Goal: Task Accomplishment & Management: Manage account settings

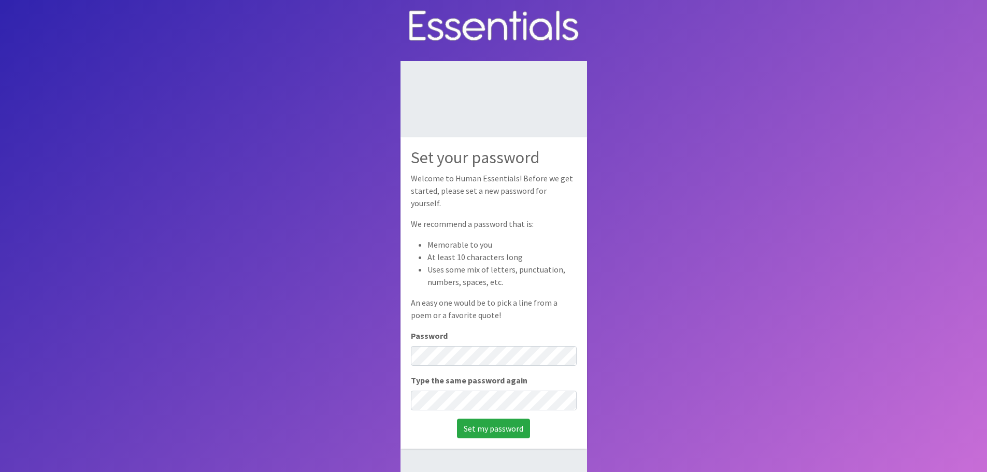
click at [742, 243] on body "Set your password Welcome to Human Essentials! Before we get started, please se…" at bounding box center [493, 271] width 987 height 542
click at [457, 419] on input "Set my password" at bounding box center [493, 429] width 73 height 20
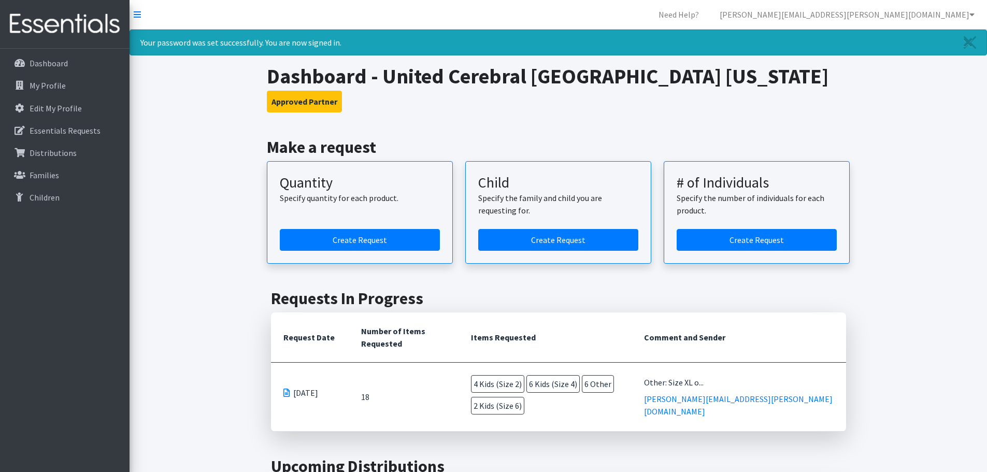
click at [843, 88] on h1 "Dashboard - United Cerebral Palsy Hawaii" at bounding box center [558, 76] width 583 height 25
click at [478, 104] on h3 "Approved Partner" at bounding box center [558, 102] width 583 height 22
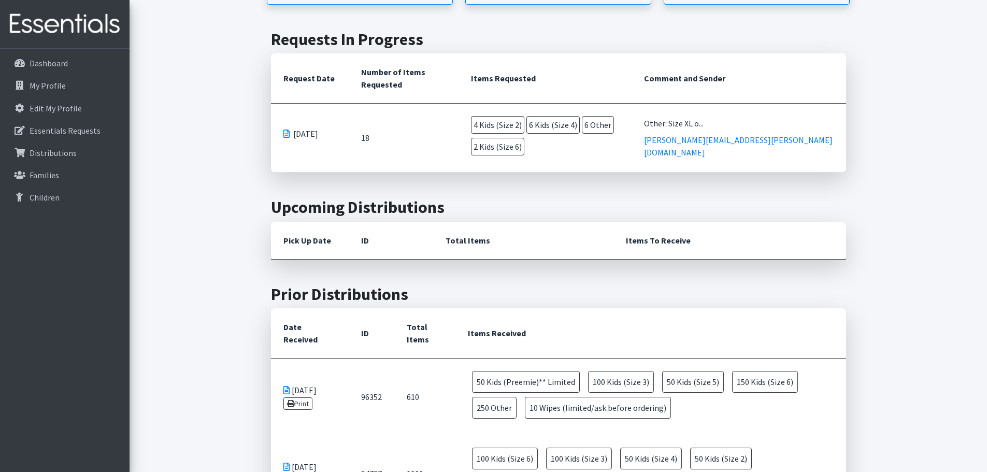
scroll to position [466, 0]
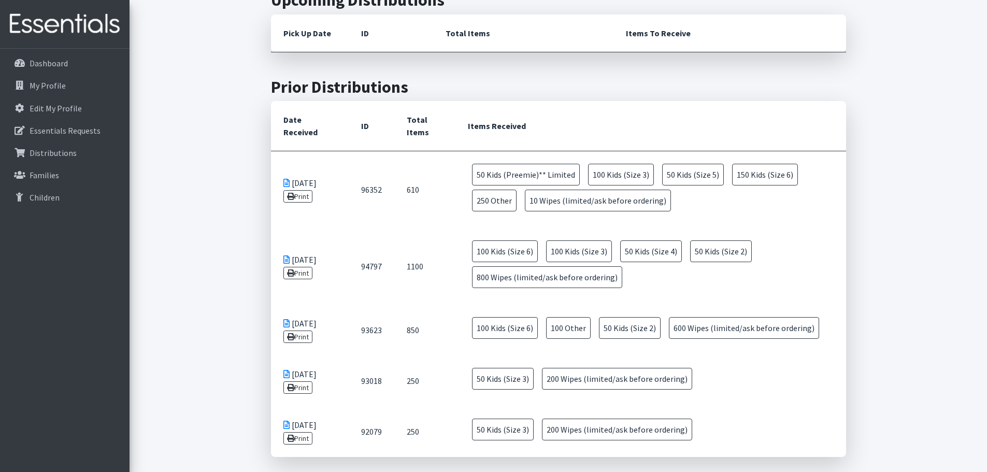
click at [657, 254] on span "50 Kids (Size 4)" at bounding box center [651, 251] width 62 height 22
click at [308, 279] on link "Print" at bounding box center [299, 273] width 30 height 12
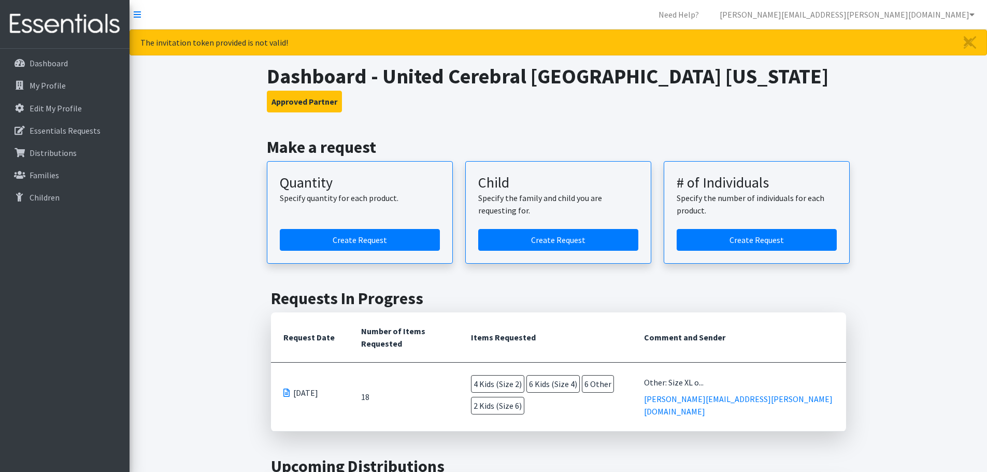
click at [970, 42] on icon "Close" at bounding box center [968, 42] width 9 height 12
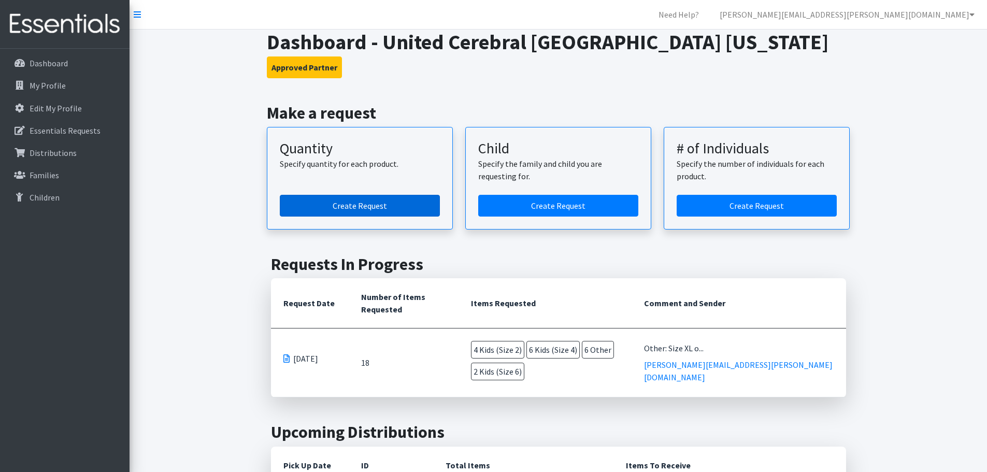
click at [354, 209] on link "Create Request" at bounding box center [360, 206] width 160 height 22
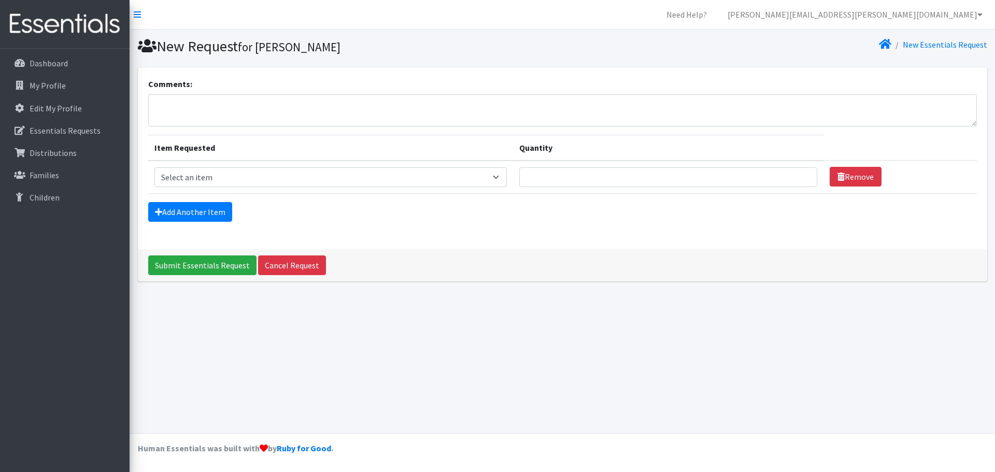
click at [42, 244] on div "Dashboard My Profile Edit My Profile Essentials Requests Distributions Families…" at bounding box center [65, 270] width 130 height 443
click at [57, 137] on link "Essentials Requests" at bounding box center [64, 130] width 121 height 21
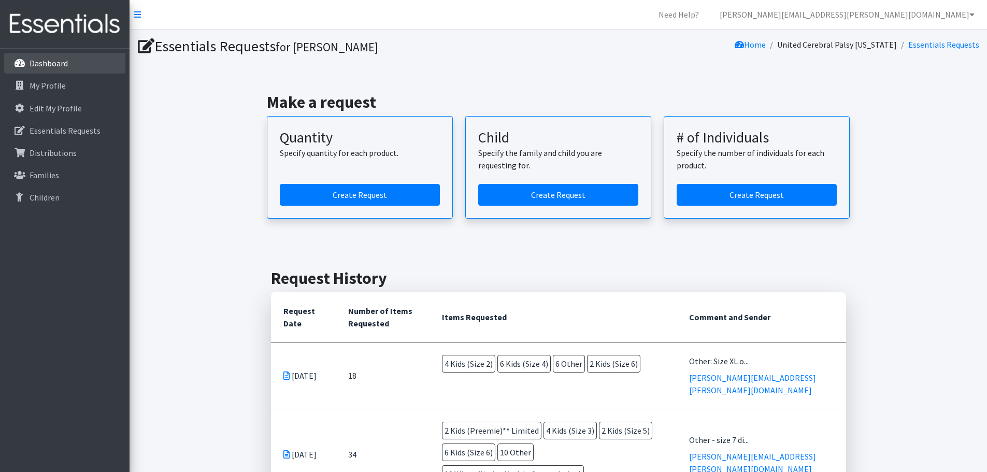
click at [51, 65] on p "Dashboard" at bounding box center [49, 63] width 38 height 10
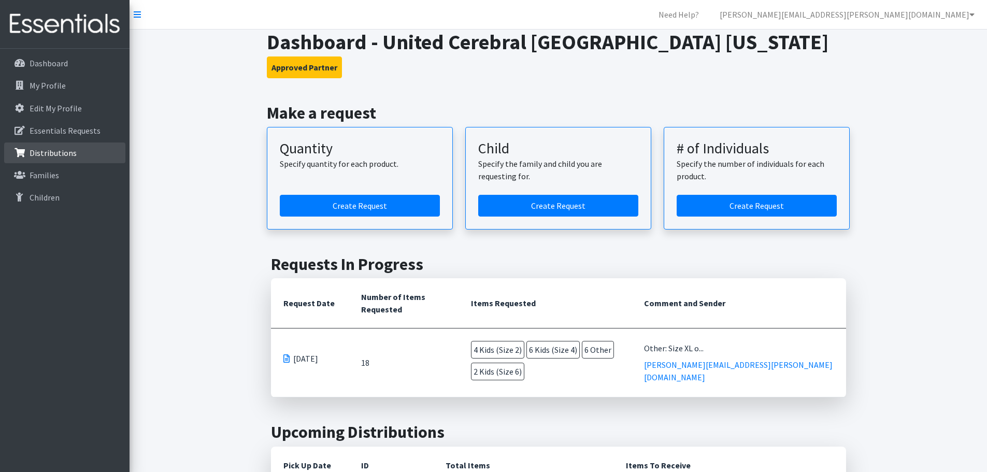
click at [58, 151] on p "Distributions" at bounding box center [53, 153] width 47 height 10
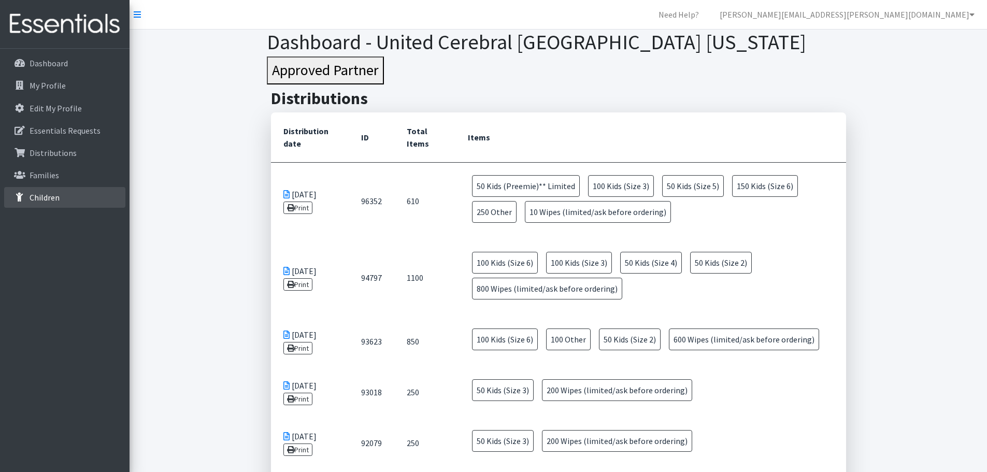
click at [53, 191] on link "Children" at bounding box center [64, 197] width 121 height 21
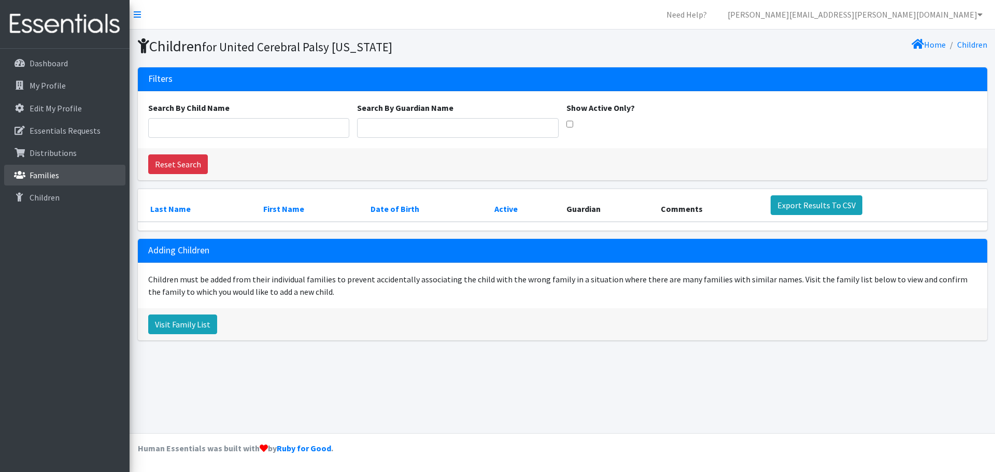
click at [53, 179] on p "Families" at bounding box center [45, 175] width 30 height 10
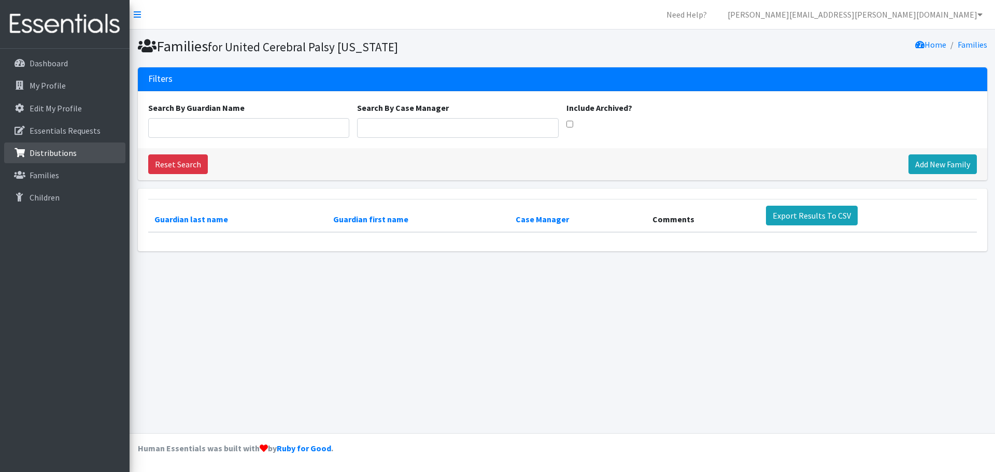
click at [63, 153] on p "Distributions" at bounding box center [53, 153] width 47 height 10
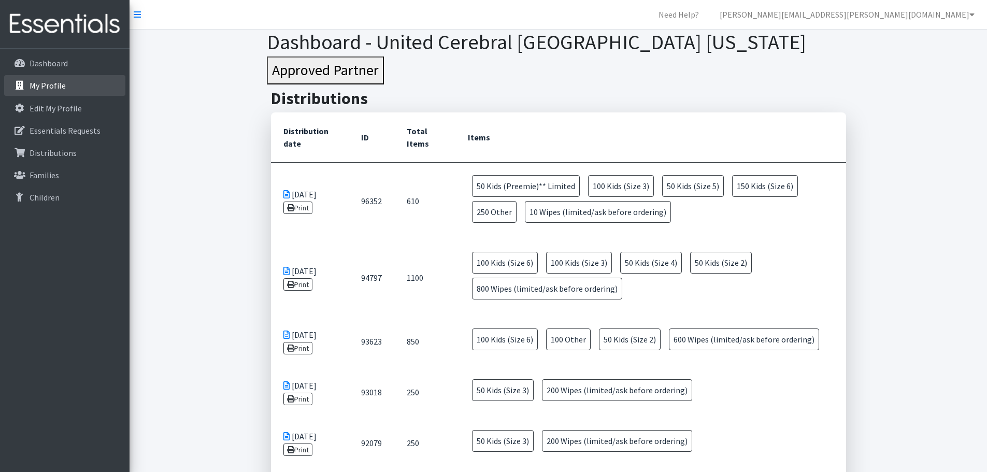
click at [73, 86] on link "My Profile" at bounding box center [64, 85] width 121 height 21
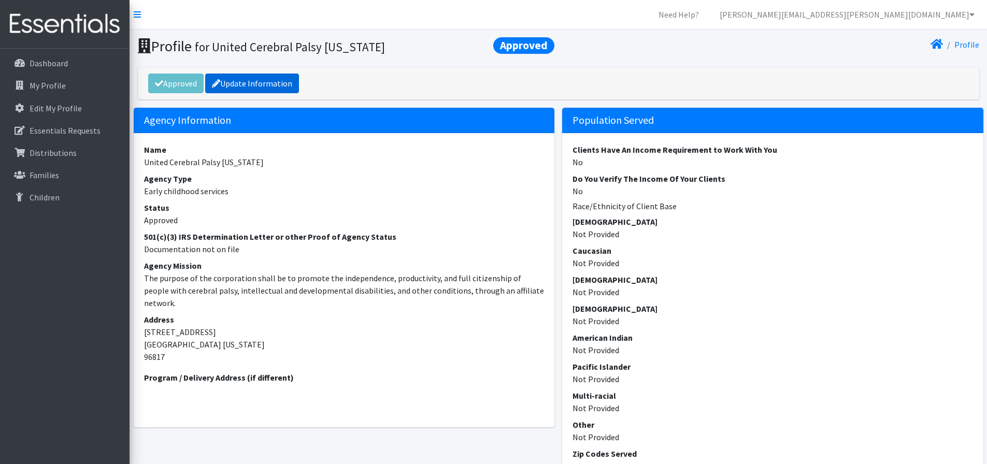
click at [297, 84] on link "Update Information" at bounding box center [252, 84] width 94 height 20
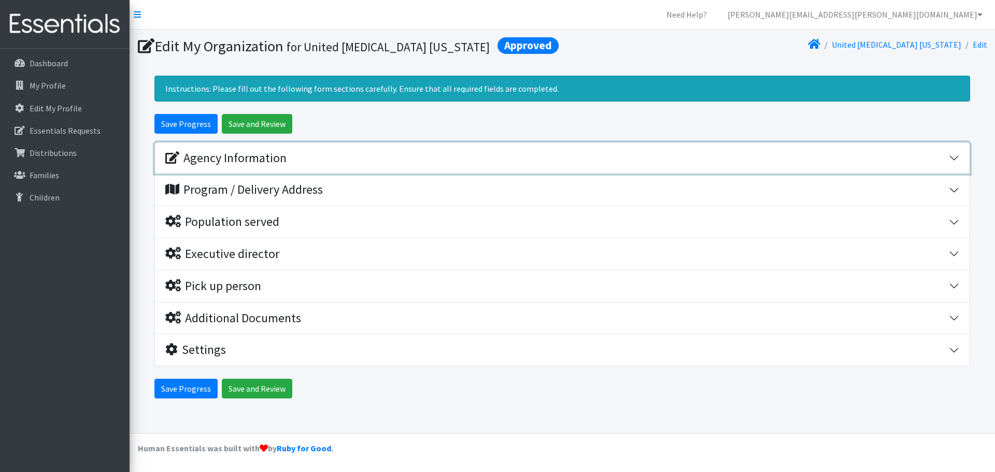
click at [261, 158] on div "Agency Information" at bounding box center [225, 158] width 121 height 15
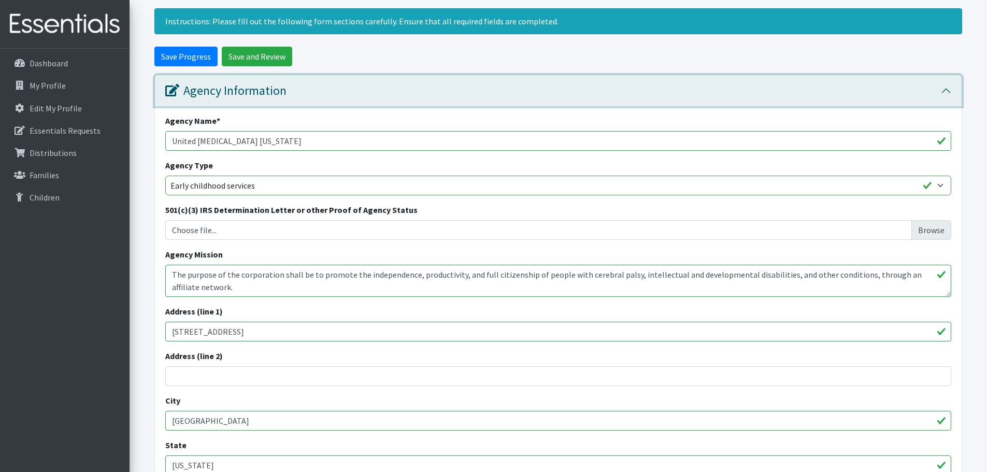
scroll to position [155, 0]
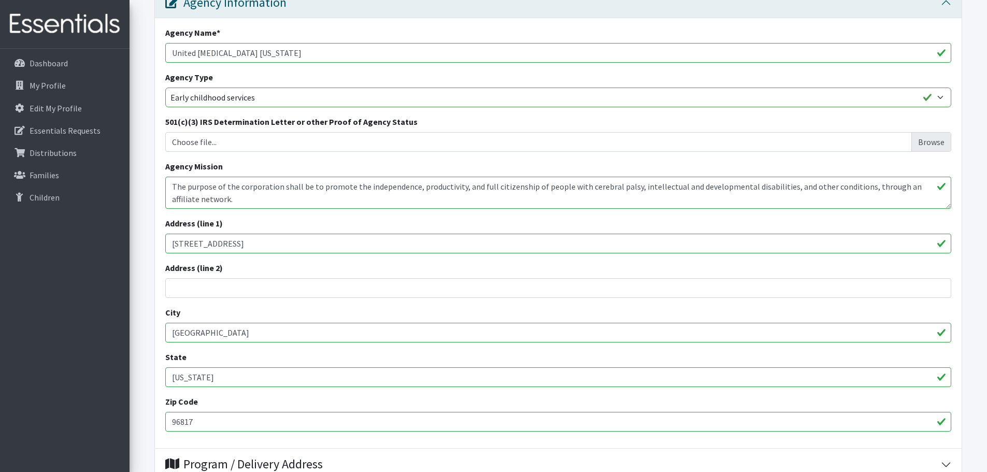
drag, startPoint x: 265, startPoint y: 245, endPoint x: 15, endPoint y: 252, distance: 250.4
click at [15, 252] on div "Need Help? megan.odonnell@unitedcerebralpalsyhawaii.org My Co-Workers My Profil…" at bounding box center [493, 283] width 987 height 876
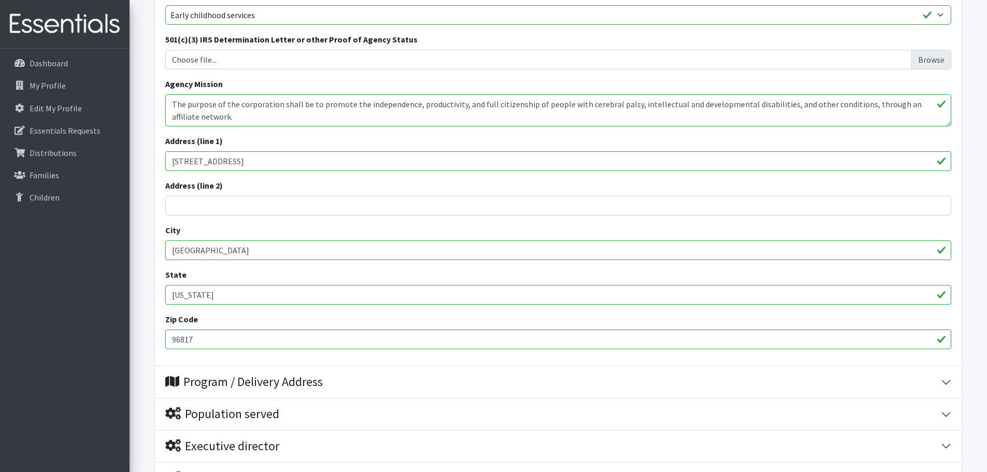
scroll to position [404, 0]
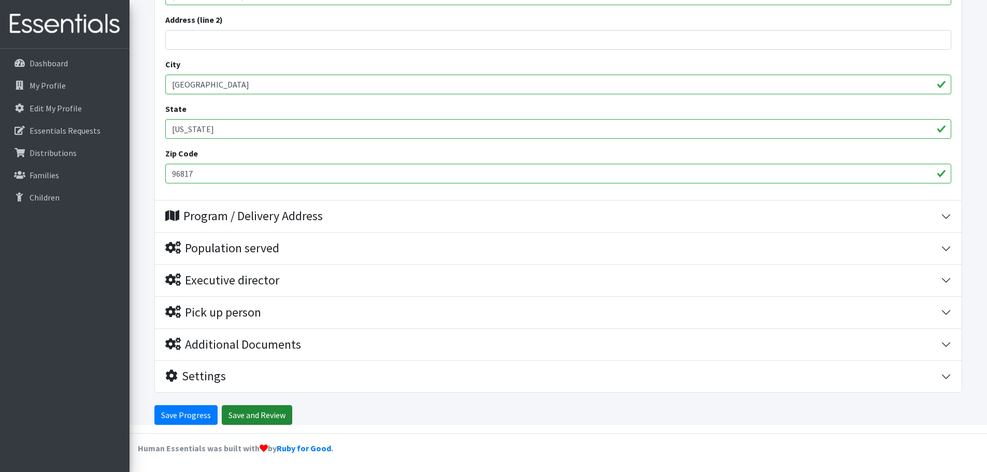
type input "420 Waiakamilo Rd Ste 105"
click at [232, 417] on input "Save and Review" at bounding box center [257, 415] width 70 height 20
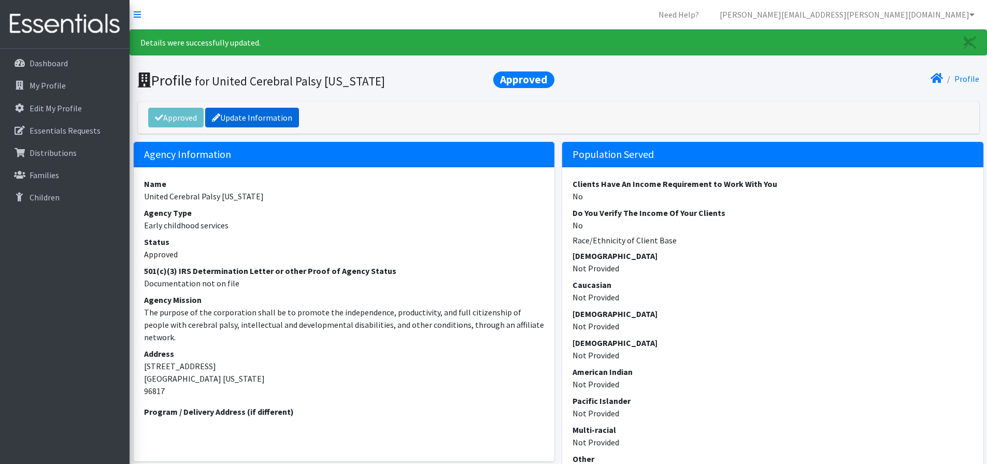
drag, startPoint x: 285, startPoint y: 118, endPoint x: 315, endPoint y: 137, distance: 36.1
click at [285, 118] on link "Update Information" at bounding box center [252, 118] width 94 height 20
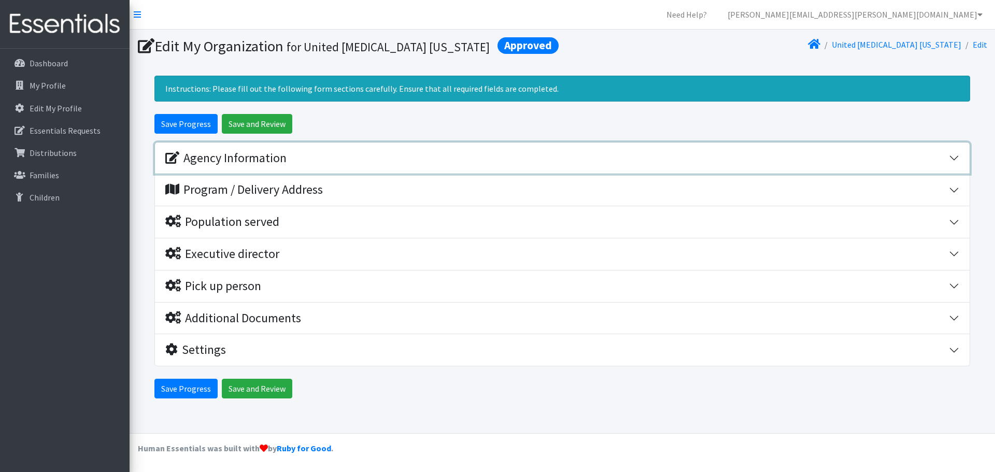
click at [281, 157] on div "Agency Information" at bounding box center [225, 158] width 121 height 15
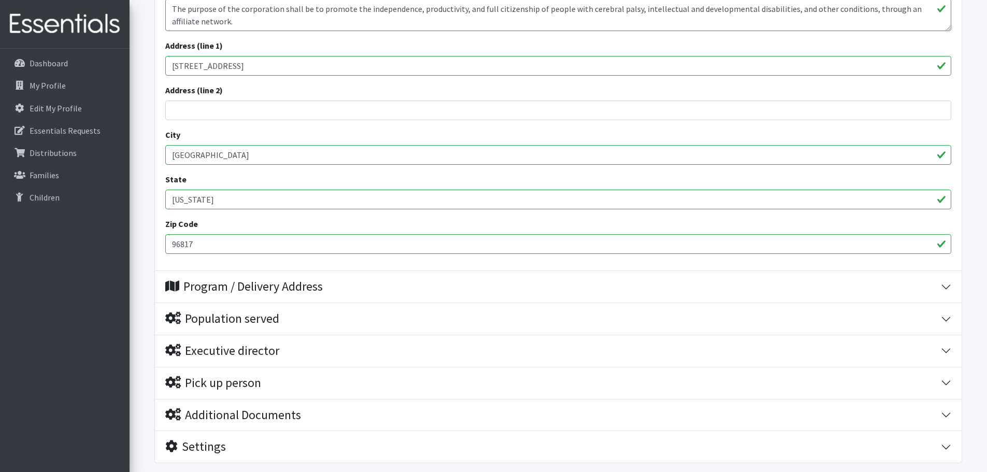
scroll to position [404, 0]
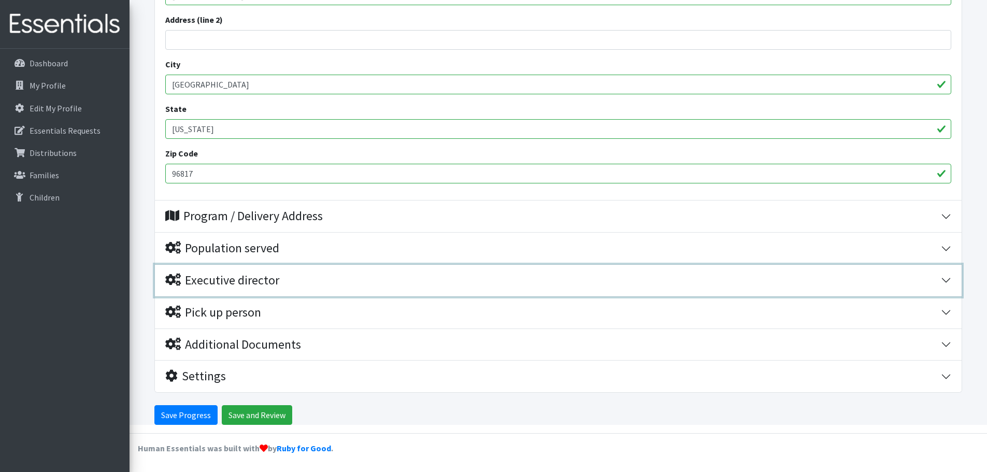
click at [240, 278] on div "Executive director" at bounding box center [222, 280] width 114 height 15
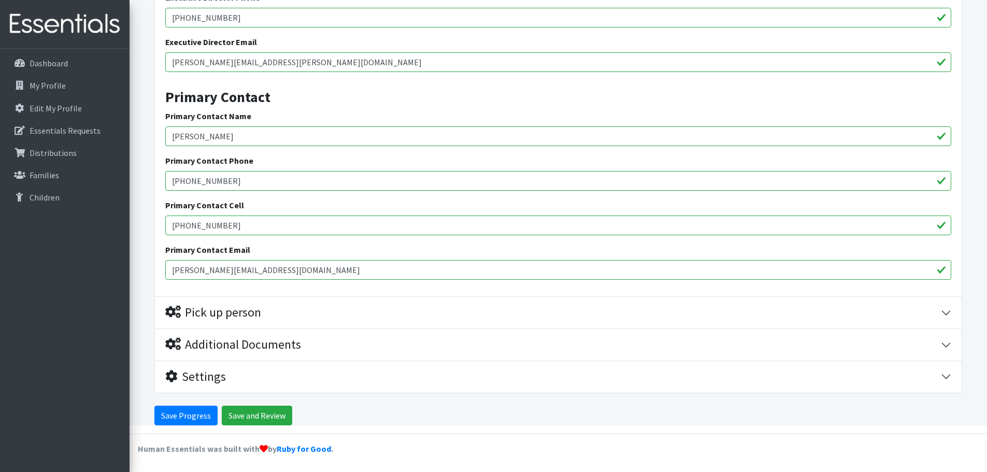
scroll to position [762, 0]
click at [274, 135] on input "[PERSON_NAME]" at bounding box center [558, 136] width 786 height 20
drag, startPoint x: 262, startPoint y: 137, endPoint x: 42, endPoint y: 137, distance: 219.8
type input "Karen Glasser"
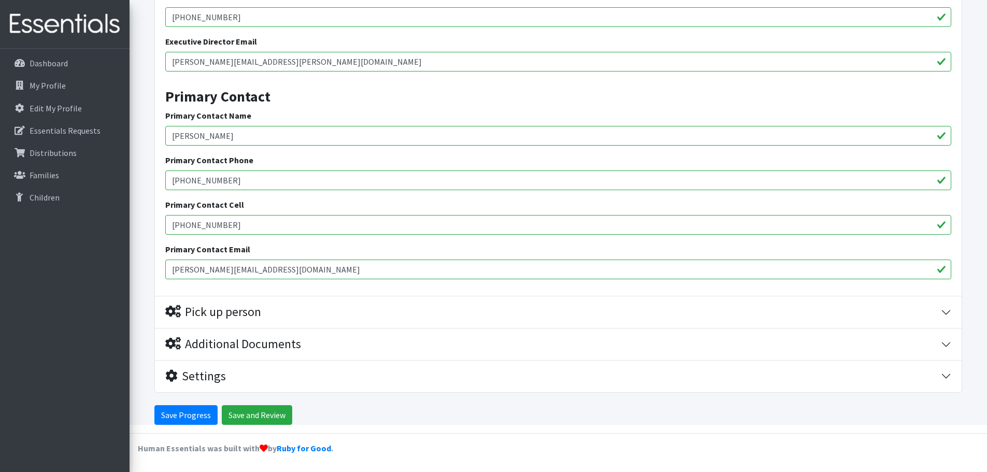
drag, startPoint x: 252, startPoint y: 182, endPoint x: 186, endPoint y: 185, distance: 66.4
click at [186, 185] on input "[PHONE_NUMBER]" at bounding box center [558, 181] width 786 height 20
drag, startPoint x: 223, startPoint y: 183, endPoint x: 54, endPoint y: 180, distance: 169.5
type input "808-399-0865"
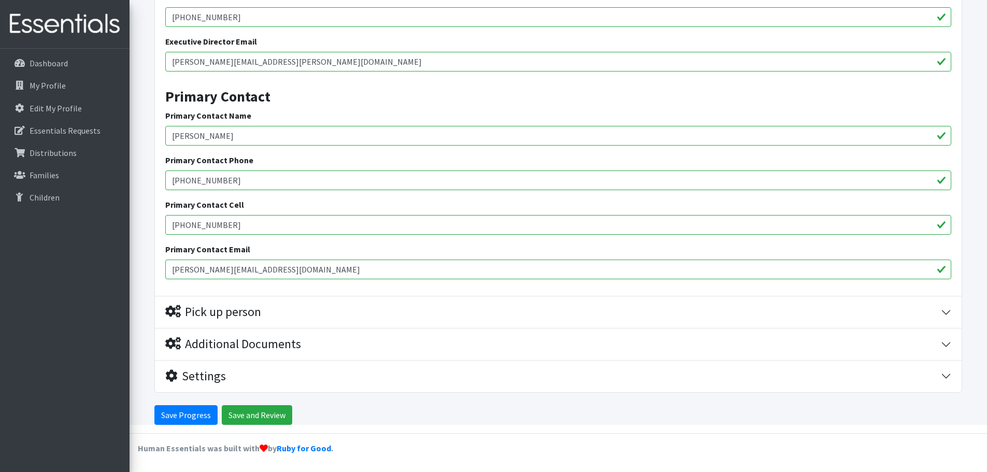
drag, startPoint x: 260, startPoint y: 224, endPoint x: 67, endPoint y: 219, distance: 193.4
paste input "399-0865"
type input "808-399-0865"
click at [223, 274] on input "marissa.meerians@unitedcerebralpalsyhawaii.org" at bounding box center [558, 270] width 786 height 20
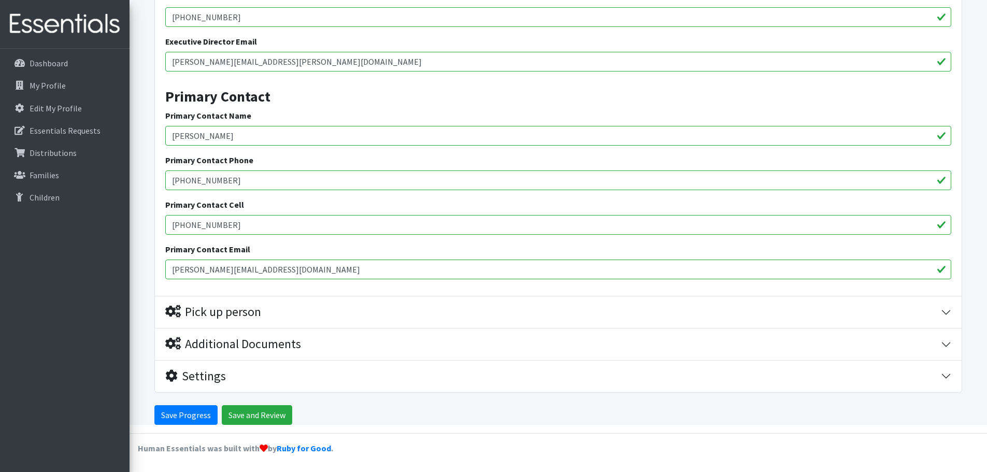
drag, startPoint x: 232, startPoint y: 271, endPoint x: 164, endPoint y: 271, distance: 67.9
click at [164, 271] on div "Executive Director Name John Nishida Executive Director Phone 808-532-6749 Exec…" at bounding box center [558, 117] width 807 height 359
type input "karen.glasser@unitedcerebralpalsyhawaii.org"
click at [223, 302] on button "Pick up person" at bounding box center [558, 312] width 807 height 32
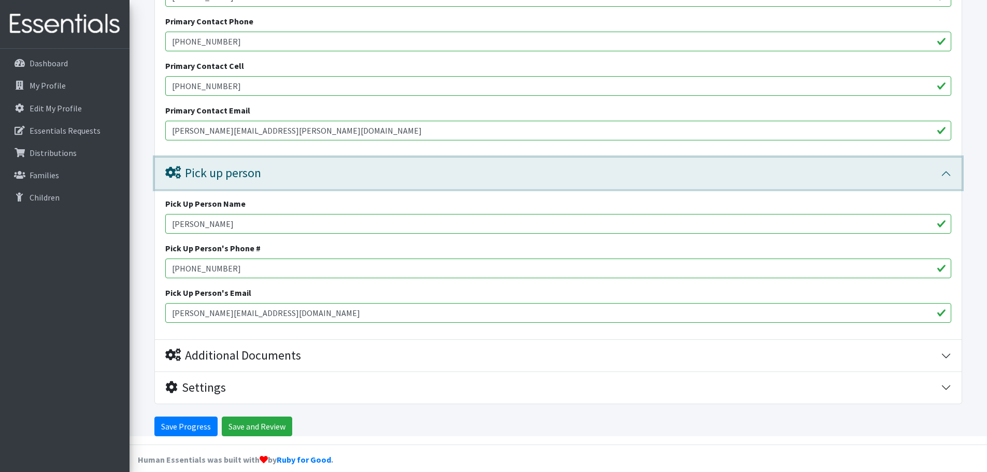
scroll to position [913, 0]
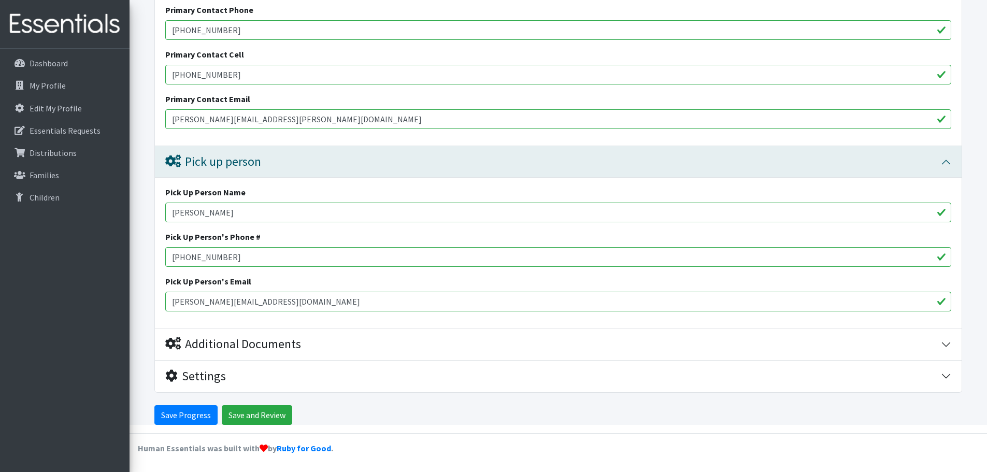
drag, startPoint x: 245, startPoint y: 211, endPoint x: 45, endPoint y: 210, distance: 200.1
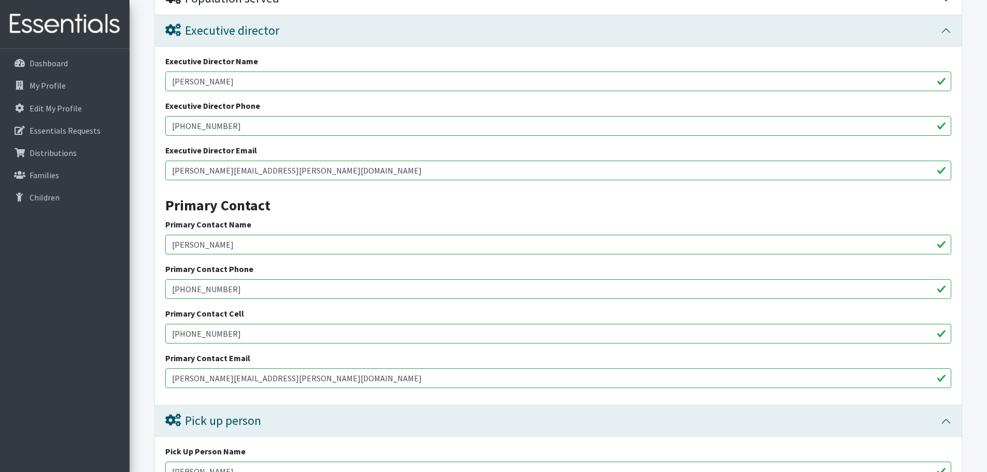
scroll to position [602, 0]
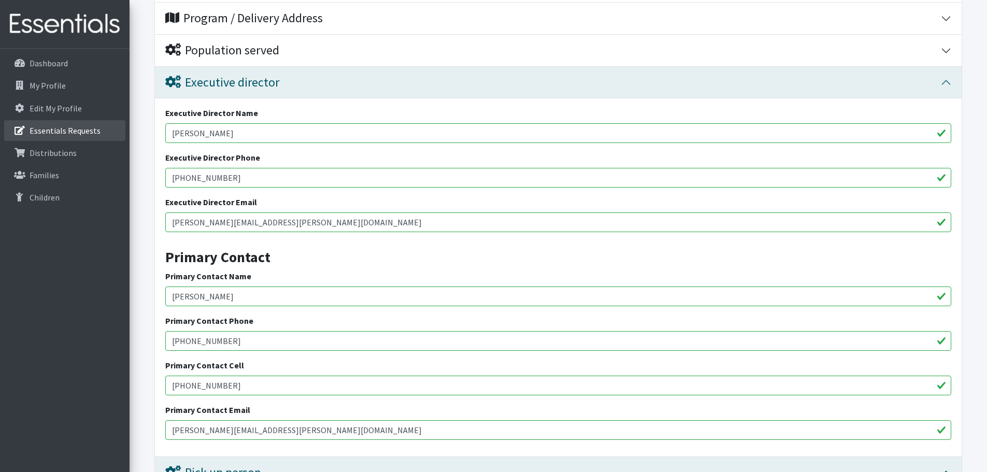
drag, startPoint x: 221, startPoint y: 137, endPoint x: 62, endPoint y: 132, distance: 159.7
click at [62, 132] on div "Need Help? megan.odonnell@unitedcerebralpalsyhawaii.org My Co-Workers My Profil…" at bounding box center [493, 90] width 987 height 1385
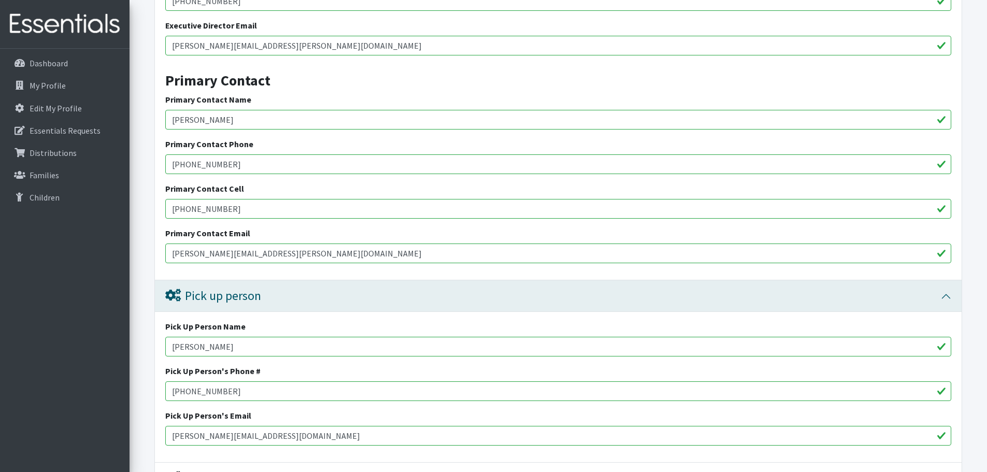
scroll to position [861, 0]
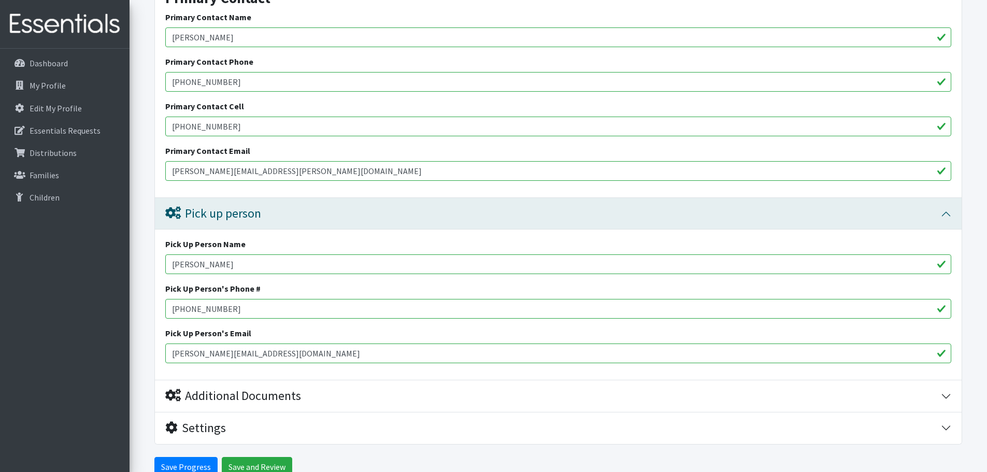
drag, startPoint x: 254, startPoint y: 261, endPoint x: 108, endPoint y: 267, distance: 145.8
paste input "[PERSON_NAME]"
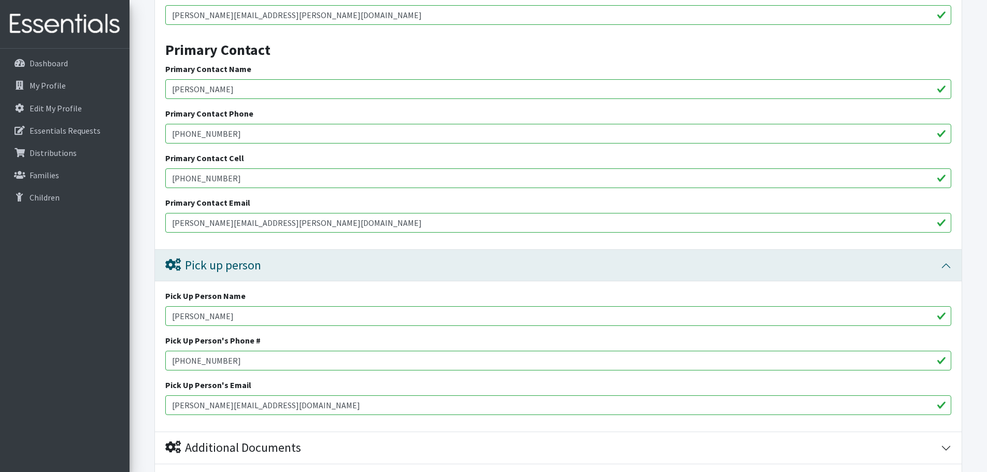
scroll to position [654, 0]
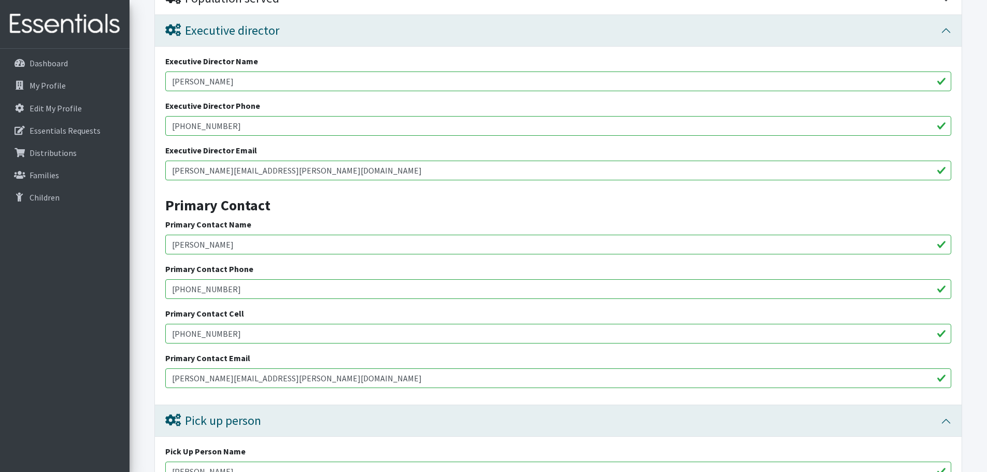
type input "[PERSON_NAME]"
drag, startPoint x: 238, startPoint y: 126, endPoint x: 83, endPoint y: 130, distance: 155.0
click at [83, 130] on div "Need Help? megan.odonnell@unitedcerebralpalsyhawaii.org My Co-Workers My Profil…" at bounding box center [493, 38] width 987 height 1385
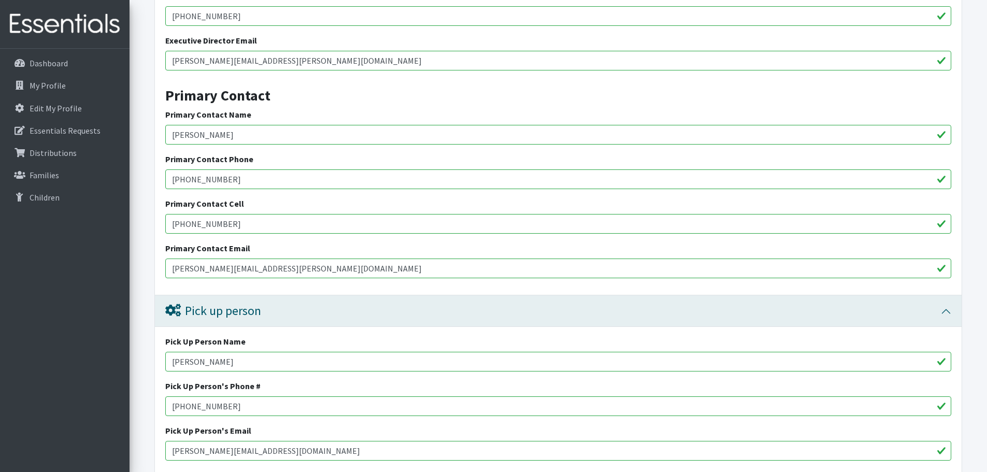
scroll to position [861, 0]
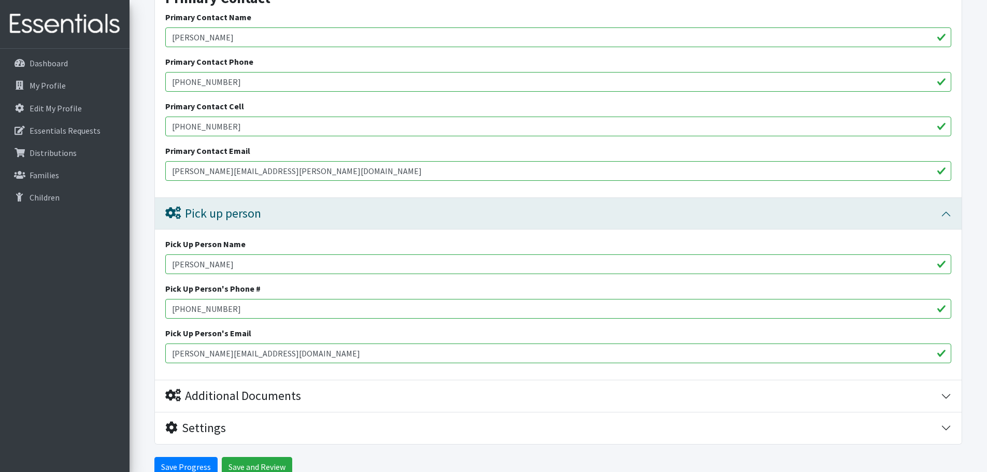
drag, startPoint x: 254, startPoint y: 310, endPoint x: 109, endPoint y: 308, distance: 145.1
paste input "32-6749"
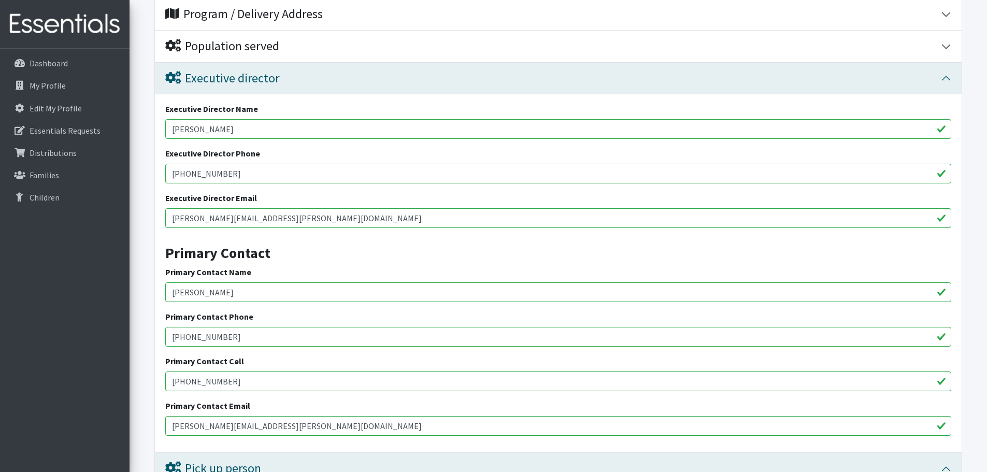
scroll to position [602, 0]
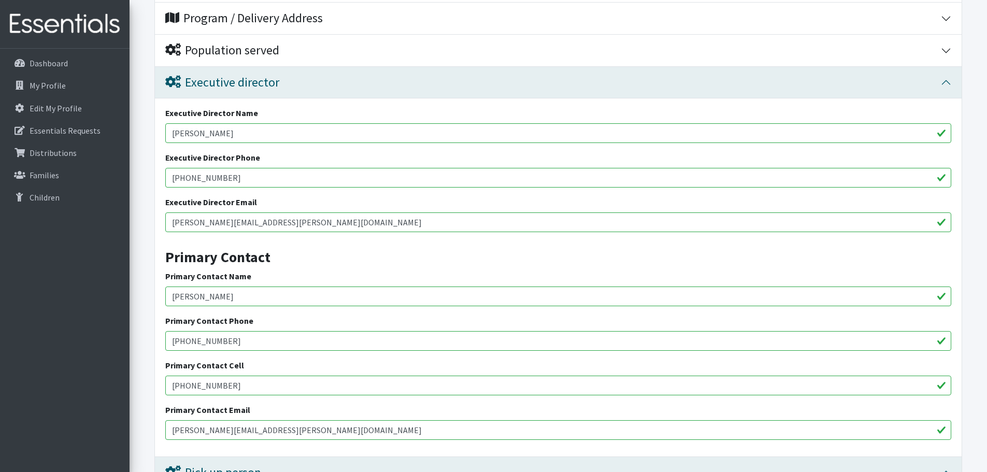
type input "808-532-6749"
drag, startPoint x: 346, startPoint y: 225, endPoint x: 75, endPoint y: 223, distance: 270.6
click at [75, 223] on div "Need Help? megan.odonnell@unitedcerebralpalsyhawaii.org My Co-Workers My Profil…" at bounding box center [493, 90] width 987 height 1385
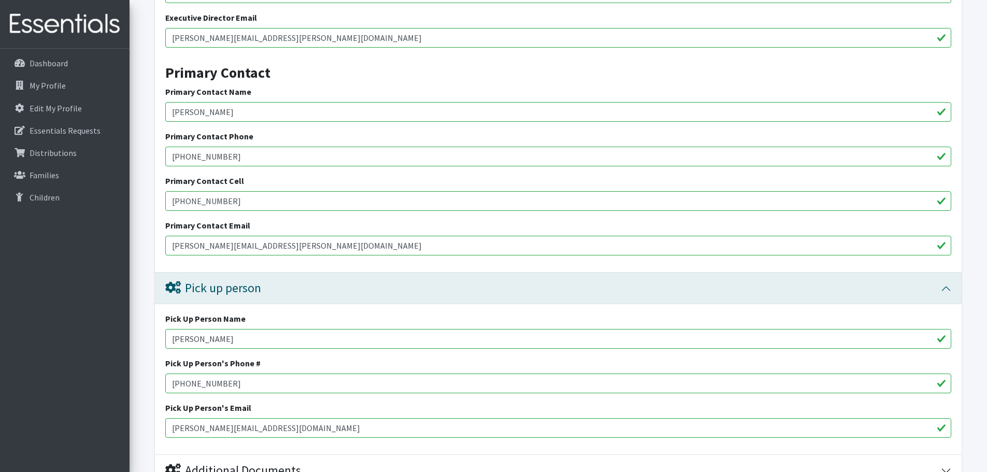
scroll to position [861, 0]
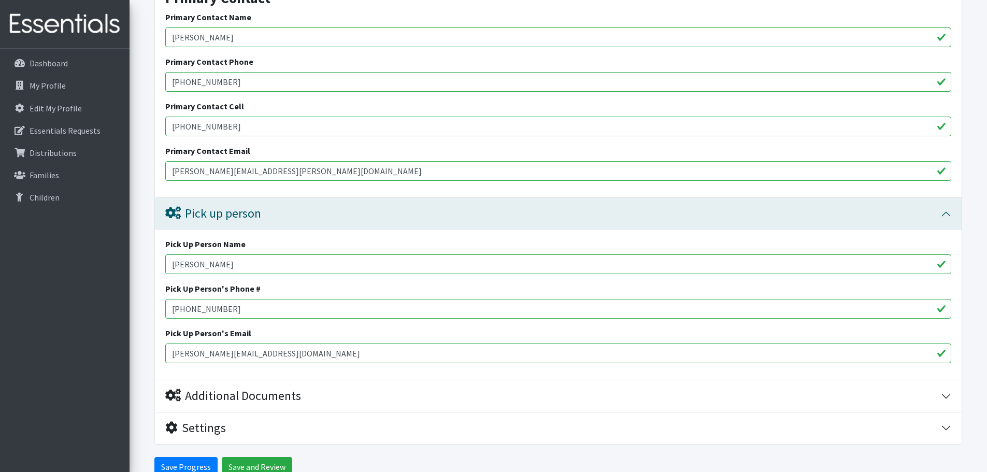
drag, startPoint x: 356, startPoint y: 354, endPoint x: 105, endPoint y: 350, distance: 250.9
paste input "john.nishida"
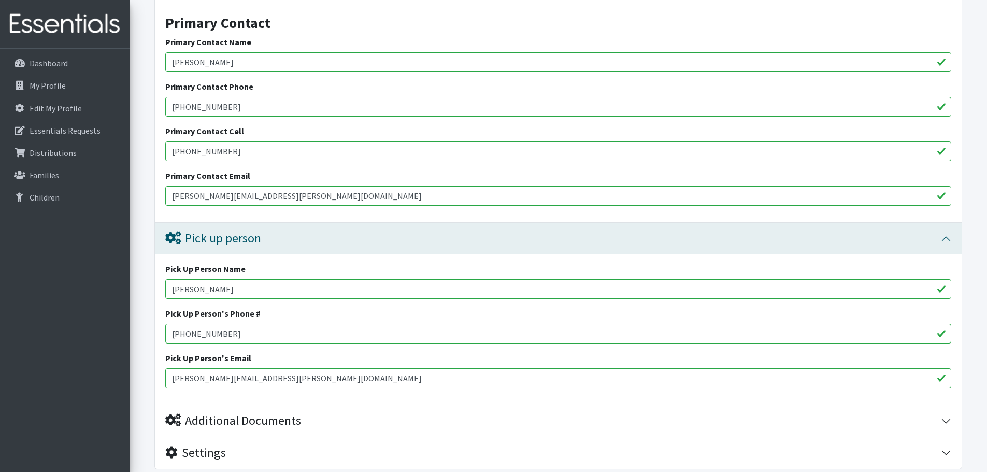
scroll to position [705, 0]
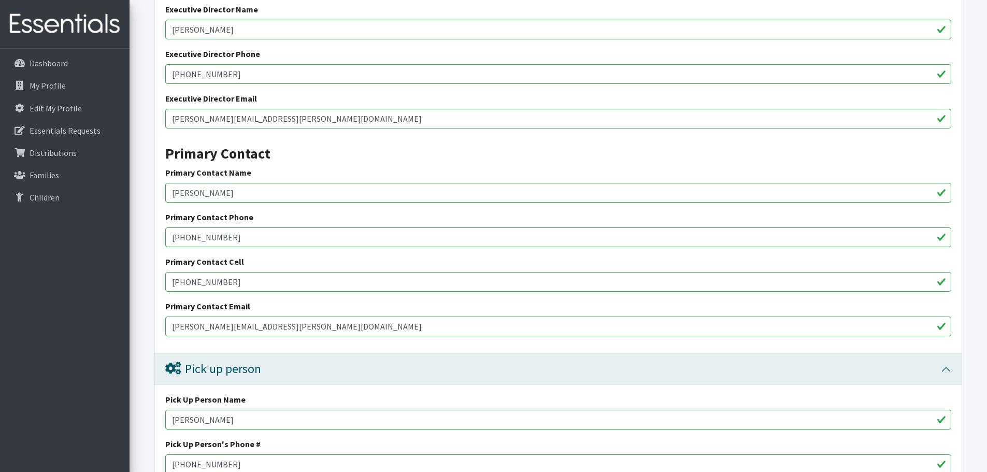
type input "[PERSON_NAME][EMAIL_ADDRESS][PERSON_NAME][DOMAIN_NAME]"
drag, startPoint x: 247, startPoint y: 30, endPoint x: 0, endPoint y: 19, distance: 247.5
drag, startPoint x: 248, startPoint y: 196, endPoint x: 73, endPoint y: 183, distance: 175.6
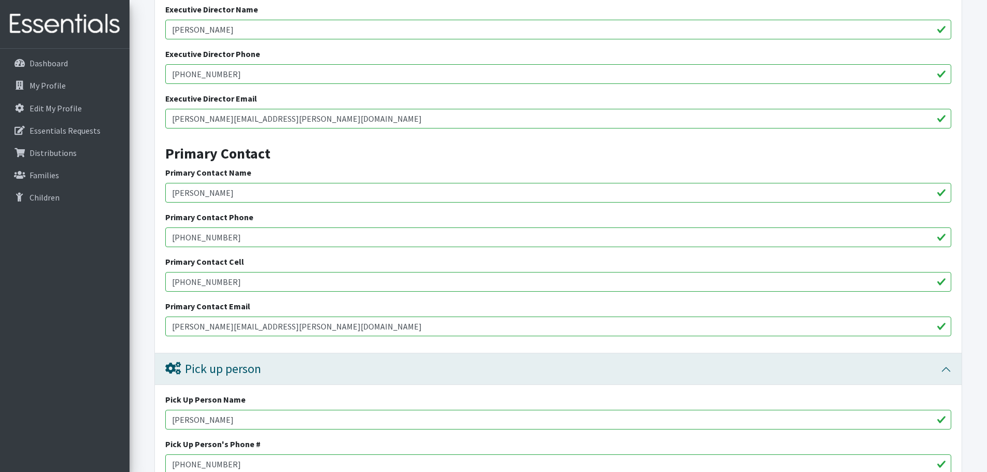
paste input "[PERSON_NAME]"
type input "[PERSON_NAME]"
drag, startPoint x: 246, startPoint y: 73, endPoint x: 66, endPoint y: 61, distance: 180.2
drag, startPoint x: 244, startPoint y: 240, endPoint x: 86, endPoint y: 240, distance: 158.6
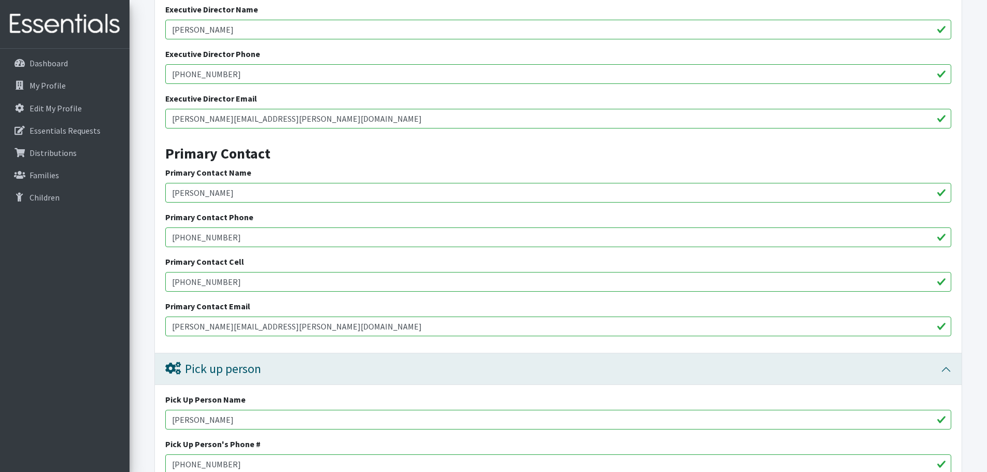
paste input "532-6749"
type input "[PHONE_NUMBER]"
drag, startPoint x: 255, startPoint y: 281, endPoint x: 93, endPoint y: 287, distance: 161.8
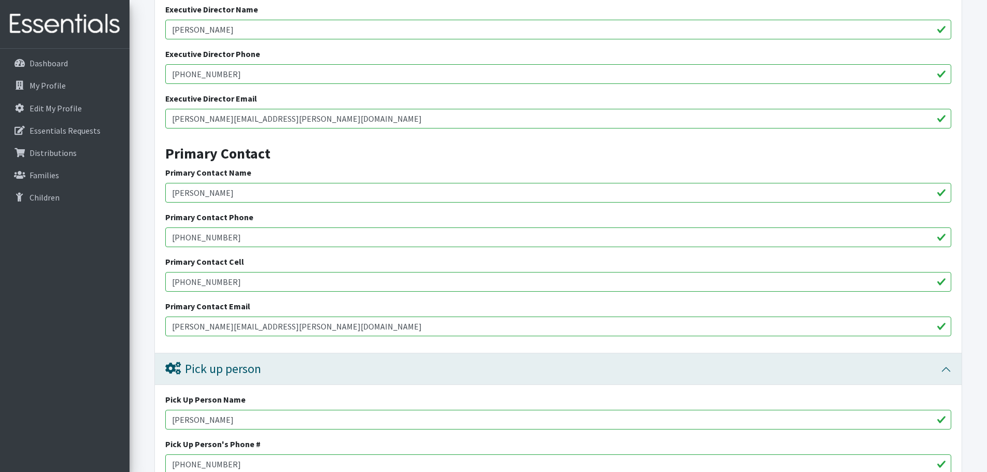
paste input "532-6749"
type input "[PHONE_NUMBER]"
drag, startPoint x: 353, startPoint y: 112, endPoint x: 123, endPoint y: 110, distance: 230.1
drag, startPoint x: 347, startPoint y: 332, endPoint x: 14, endPoint y: 332, distance: 332.7
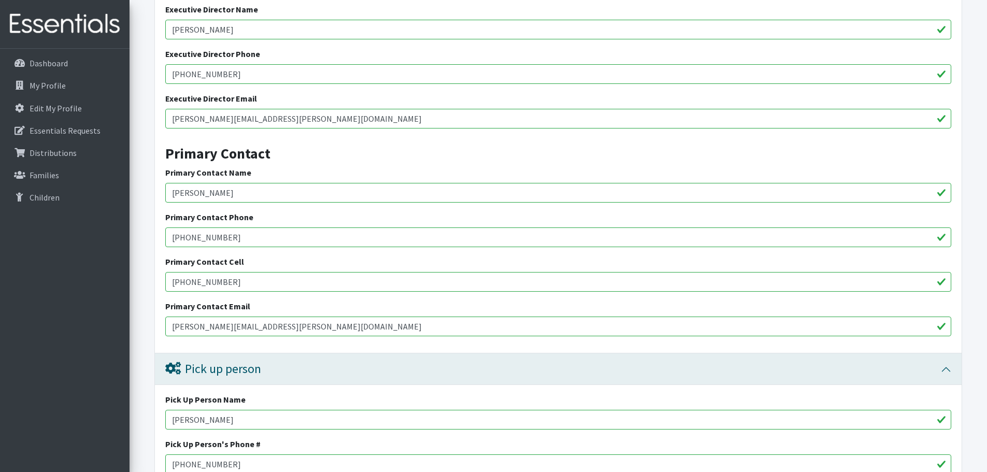
paste input "john.nishida"
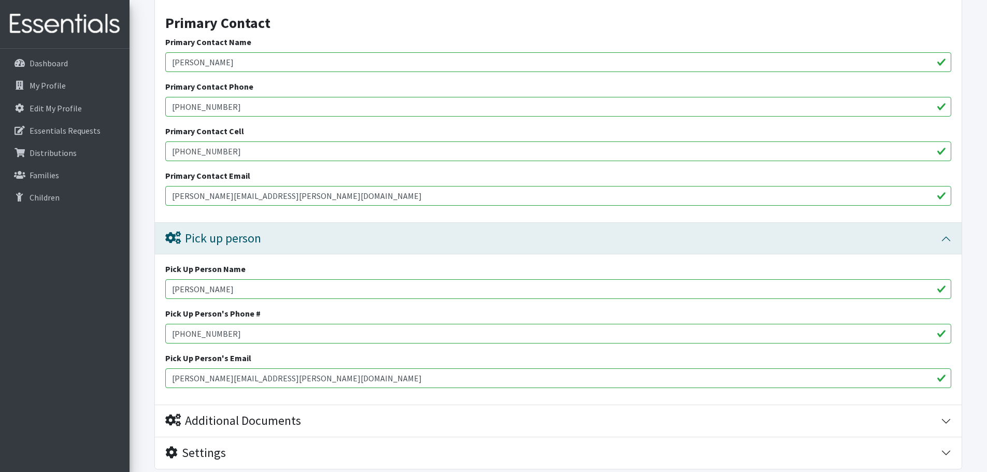
scroll to position [913, 0]
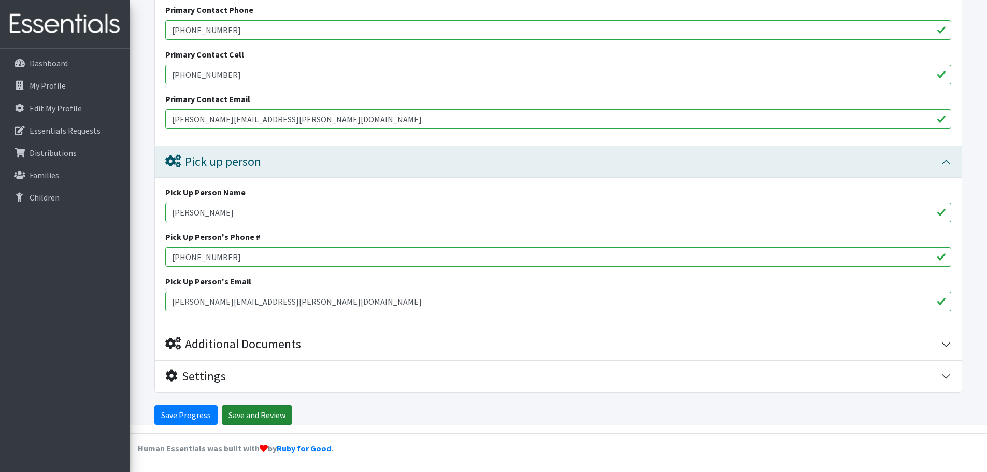
type input "[PERSON_NAME][EMAIL_ADDRESS][PERSON_NAME][DOMAIN_NAME]"
click at [271, 415] on input "Save and Review" at bounding box center [257, 415] width 70 height 20
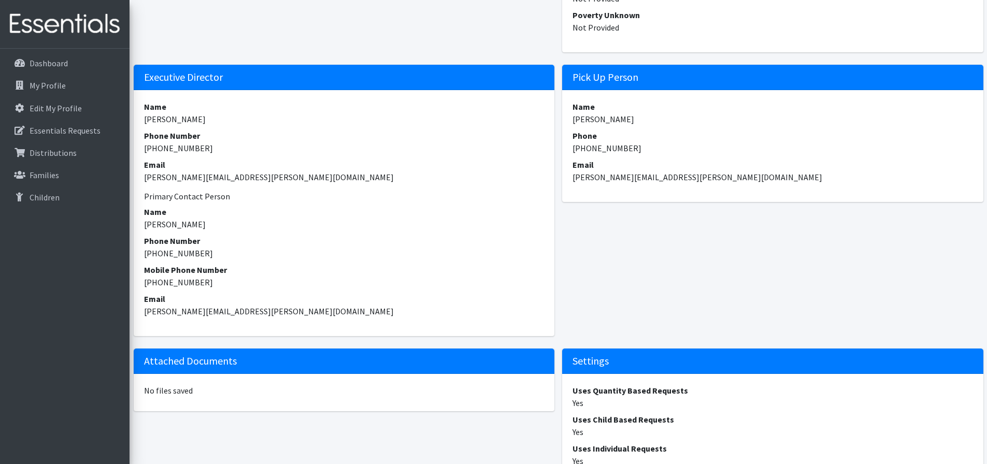
scroll to position [704, 0]
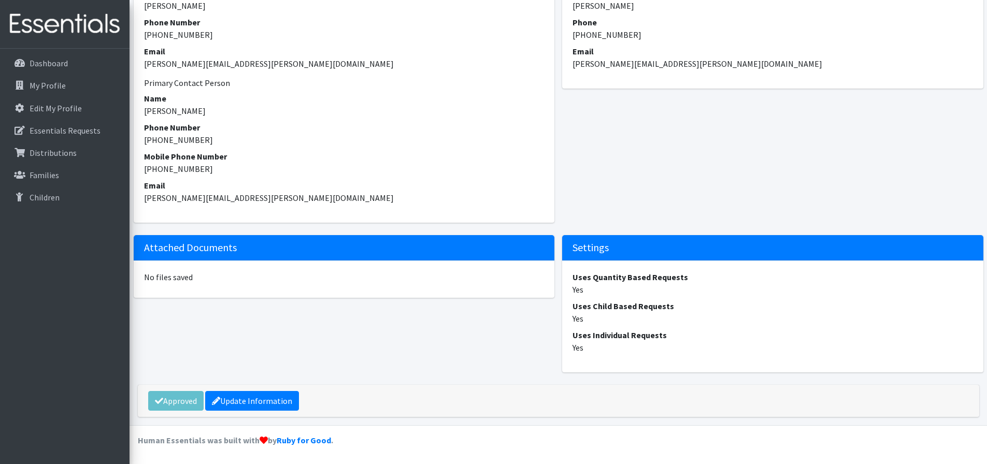
click at [166, 403] on div "Approved Update Information" at bounding box center [559, 401] width 842 height 32
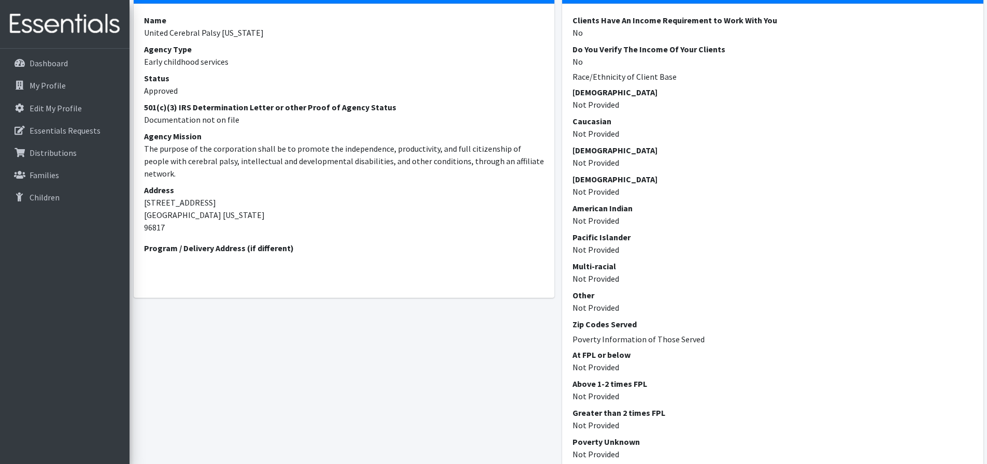
scroll to position [0, 0]
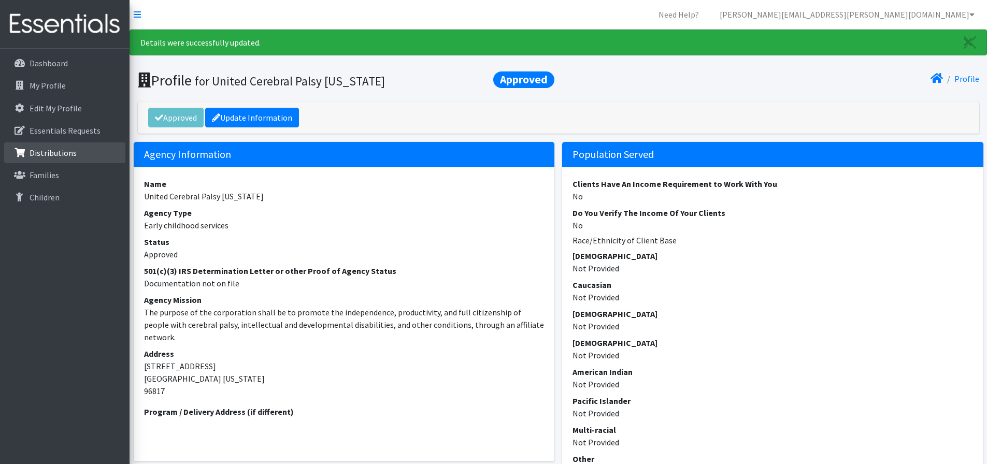
click at [66, 158] on p "Distributions" at bounding box center [53, 153] width 47 height 10
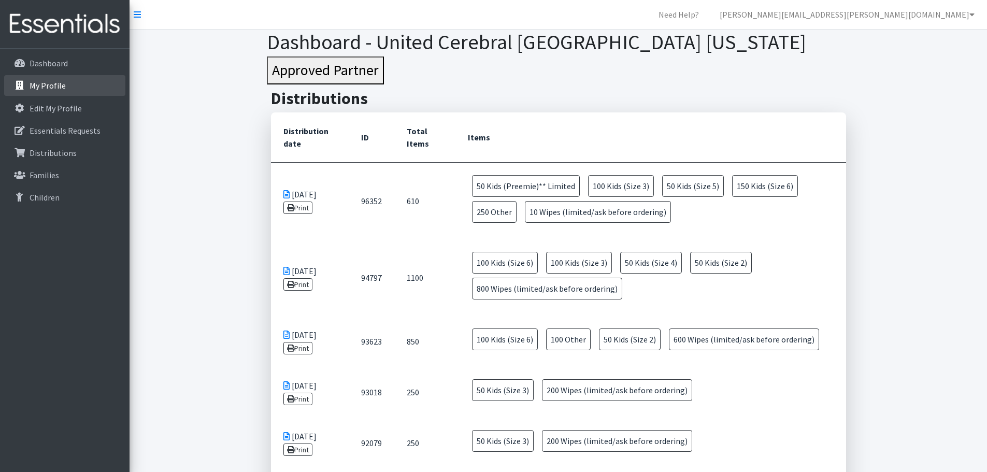
click at [41, 94] on link "My Profile" at bounding box center [64, 85] width 121 height 21
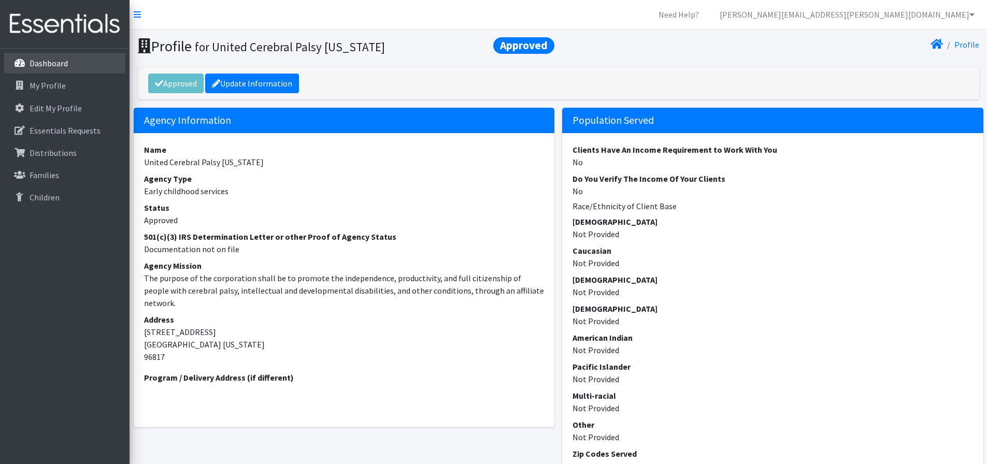
click at [41, 69] on link "Dashboard" at bounding box center [64, 63] width 121 height 21
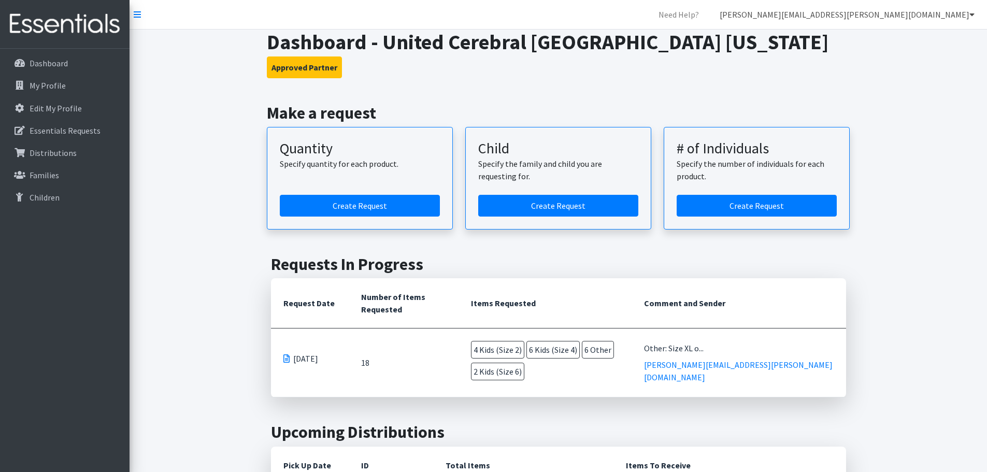
click at [954, 19] on link "[PERSON_NAME][EMAIL_ADDRESS][PERSON_NAME][DOMAIN_NAME]" at bounding box center [848, 14] width 272 height 21
click at [891, 38] on link "My Co-Workers" at bounding box center [911, 37] width 144 height 21
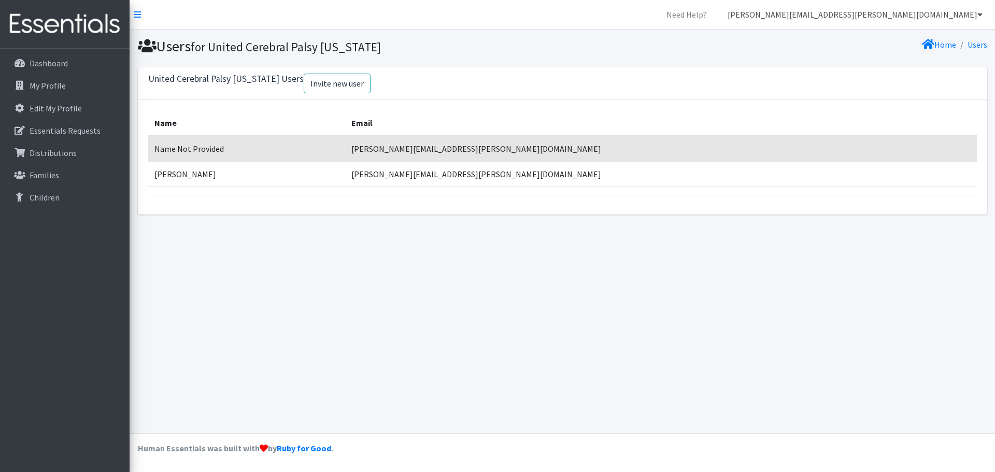
click at [893, 4] on link "[PERSON_NAME][EMAIL_ADDRESS][PERSON_NAME][DOMAIN_NAME]" at bounding box center [855, 14] width 272 height 21
click at [880, 54] on link "My Profile" at bounding box center [918, 58] width 144 height 21
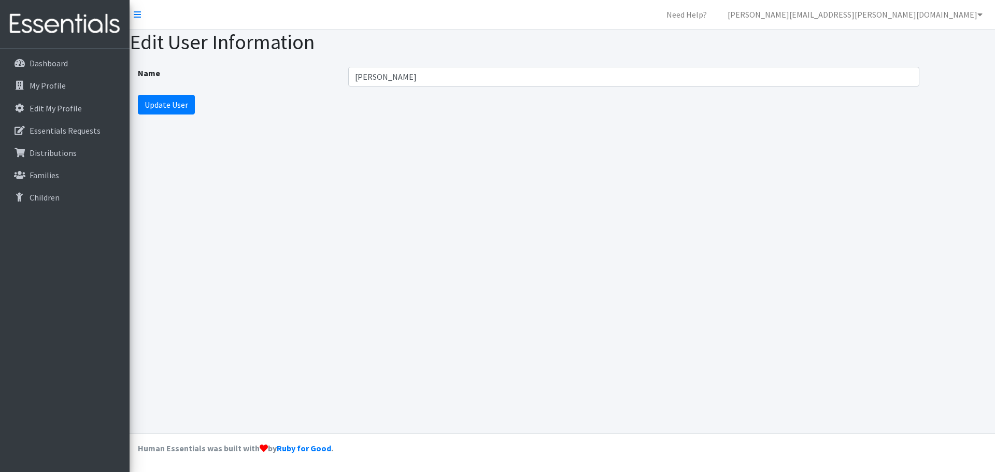
click at [226, 92] on div "Name Megan ODonnell Update User" at bounding box center [563, 91] width 866 height 64
click at [69, 31] on img at bounding box center [64, 24] width 121 height 35
